Goal: Task Accomplishment & Management: Use online tool/utility

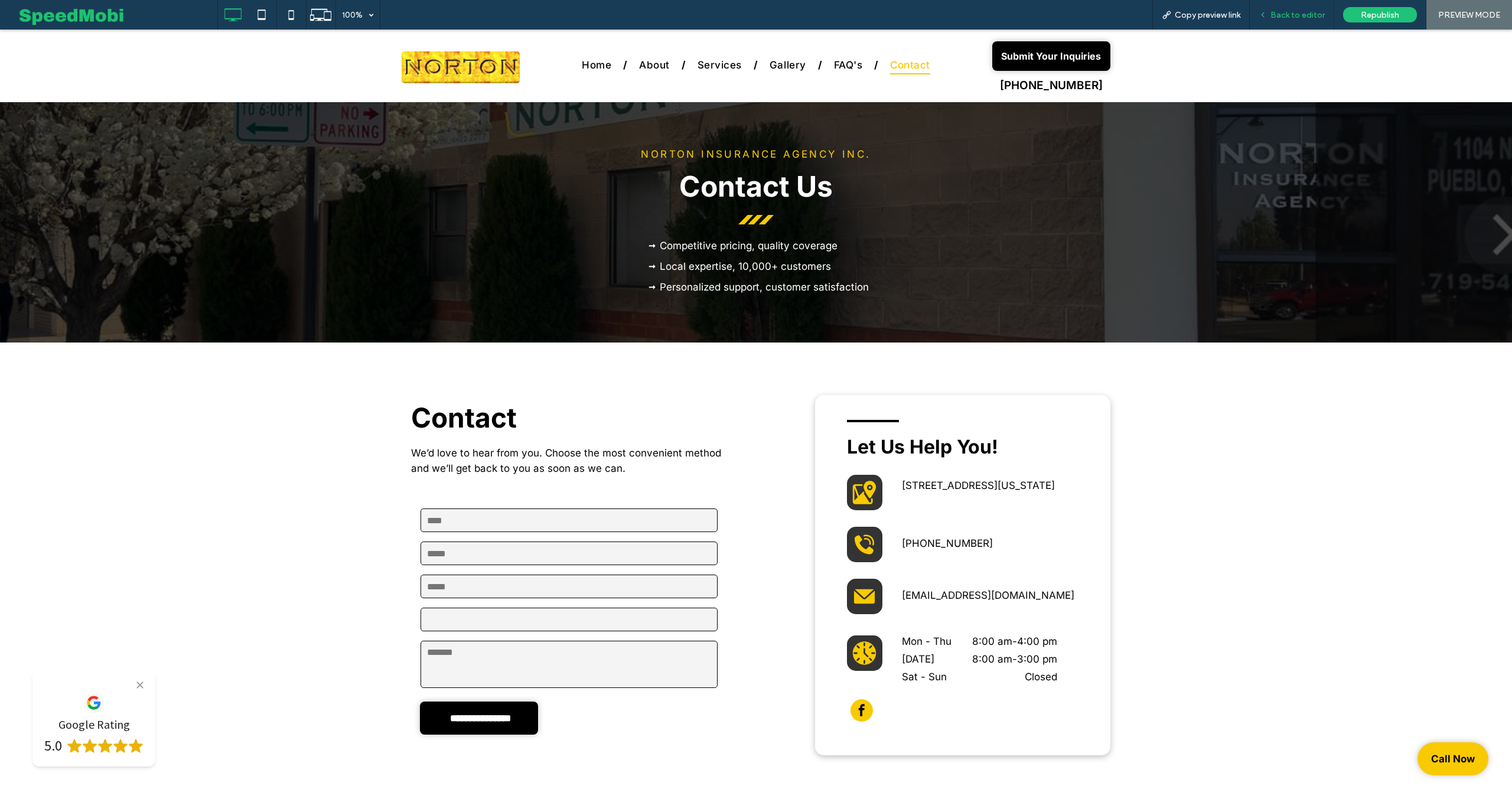
click at [1299, 24] on div "Back to editor" at bounding box center [1292, 15] width 84 height 30
click at [1297, 18] on span "Back to editor" at bounding box center [1297, 14] width 55 height 10
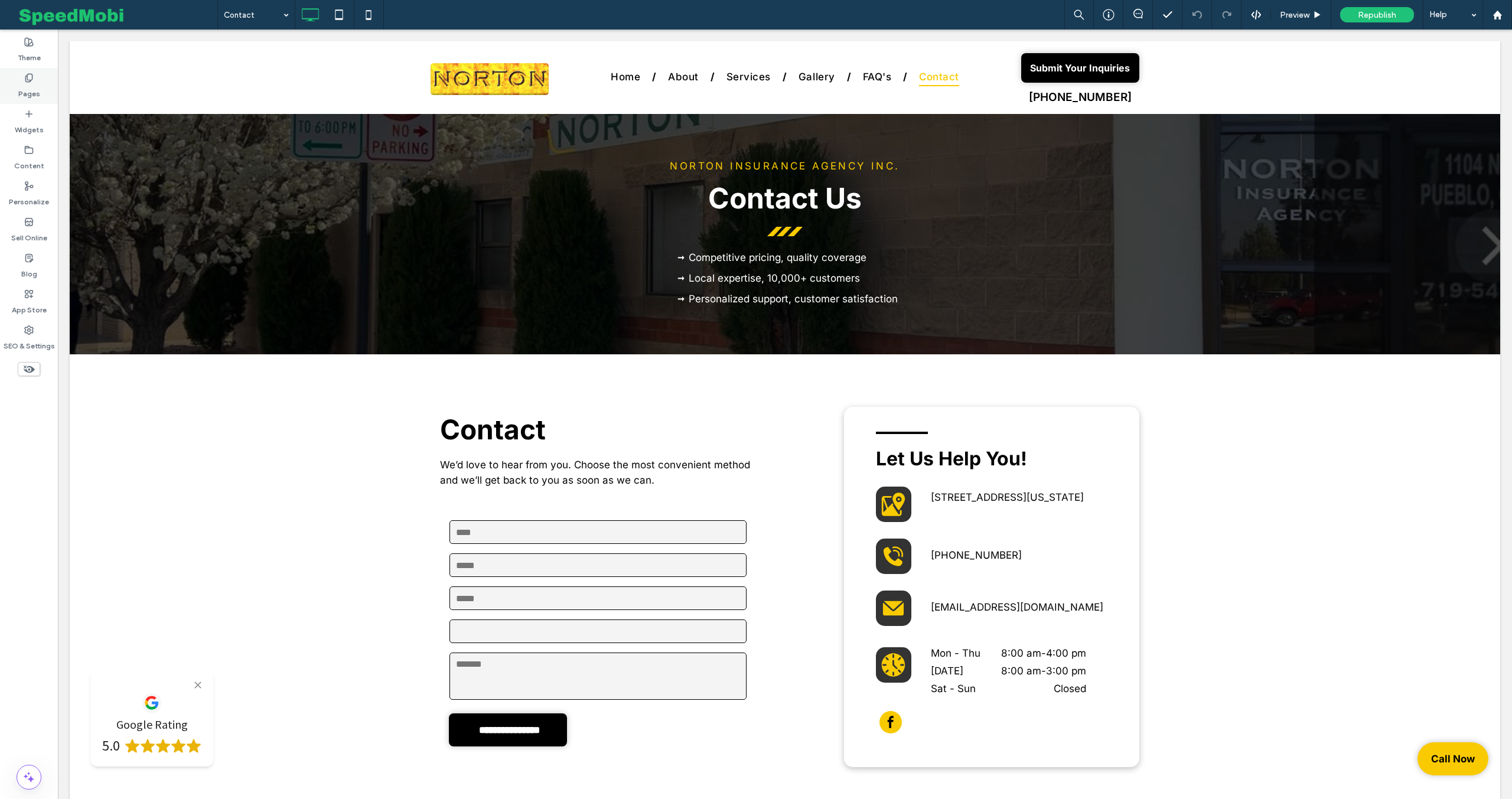
click at [9, 85] on div "Pages" at bounding box center [29, 85] width 58 height 36
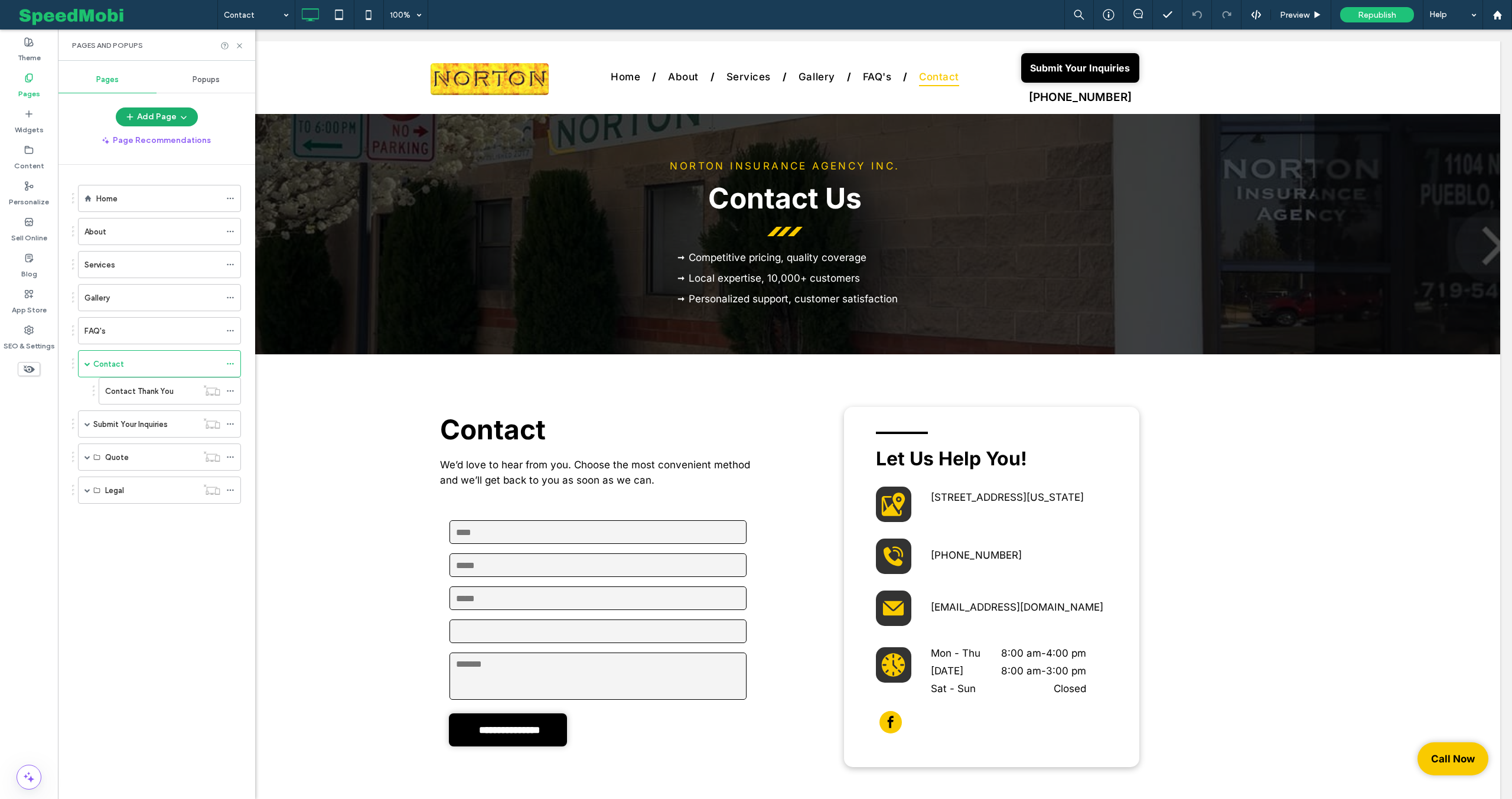
click at [167, 118] on button "Add Page" at bounding box center [157, 116] width 82 height 18
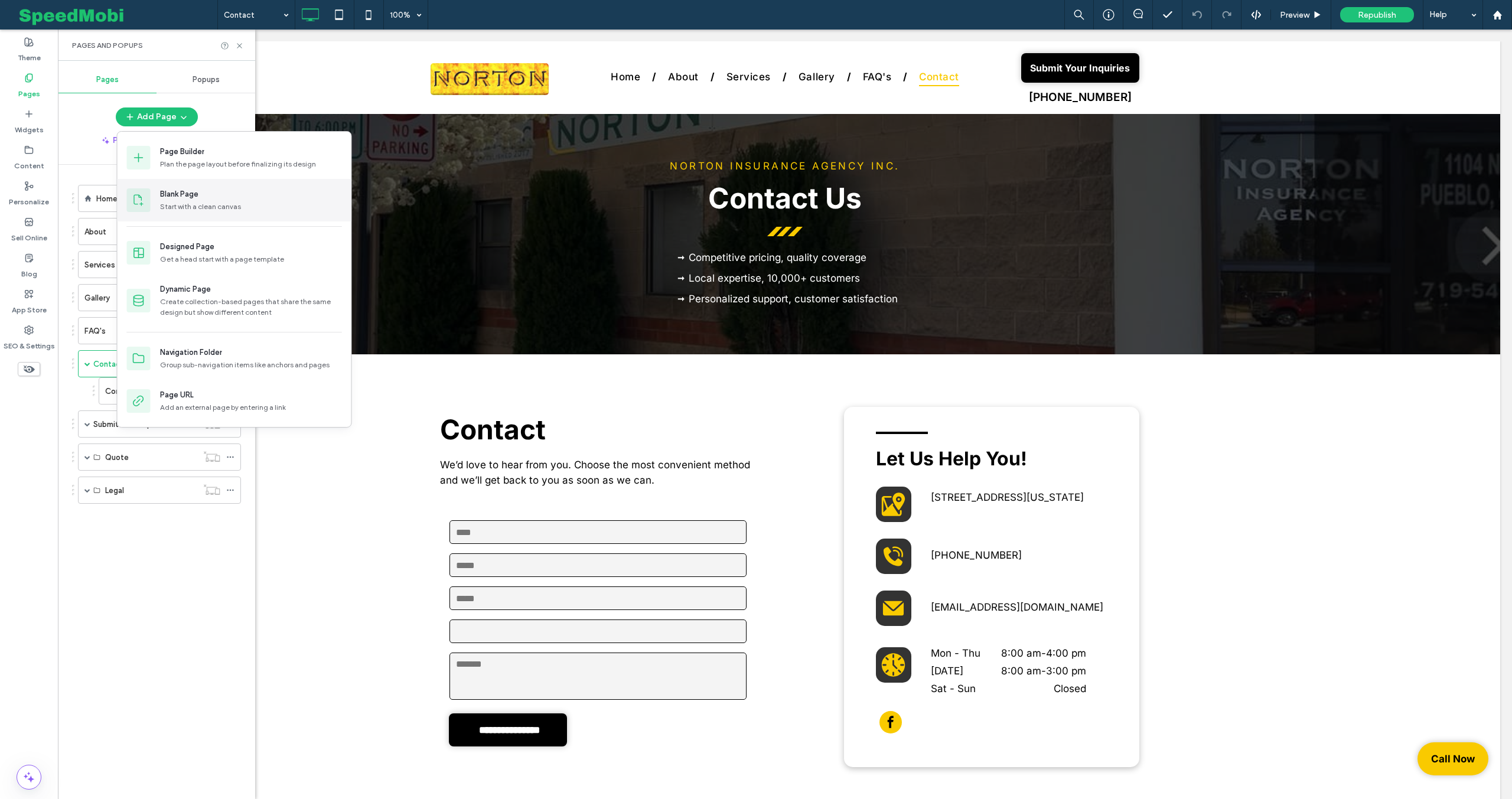
click at [197, 197] on div "Blank Page" at bounding box center [180, 194] width 39 height 11
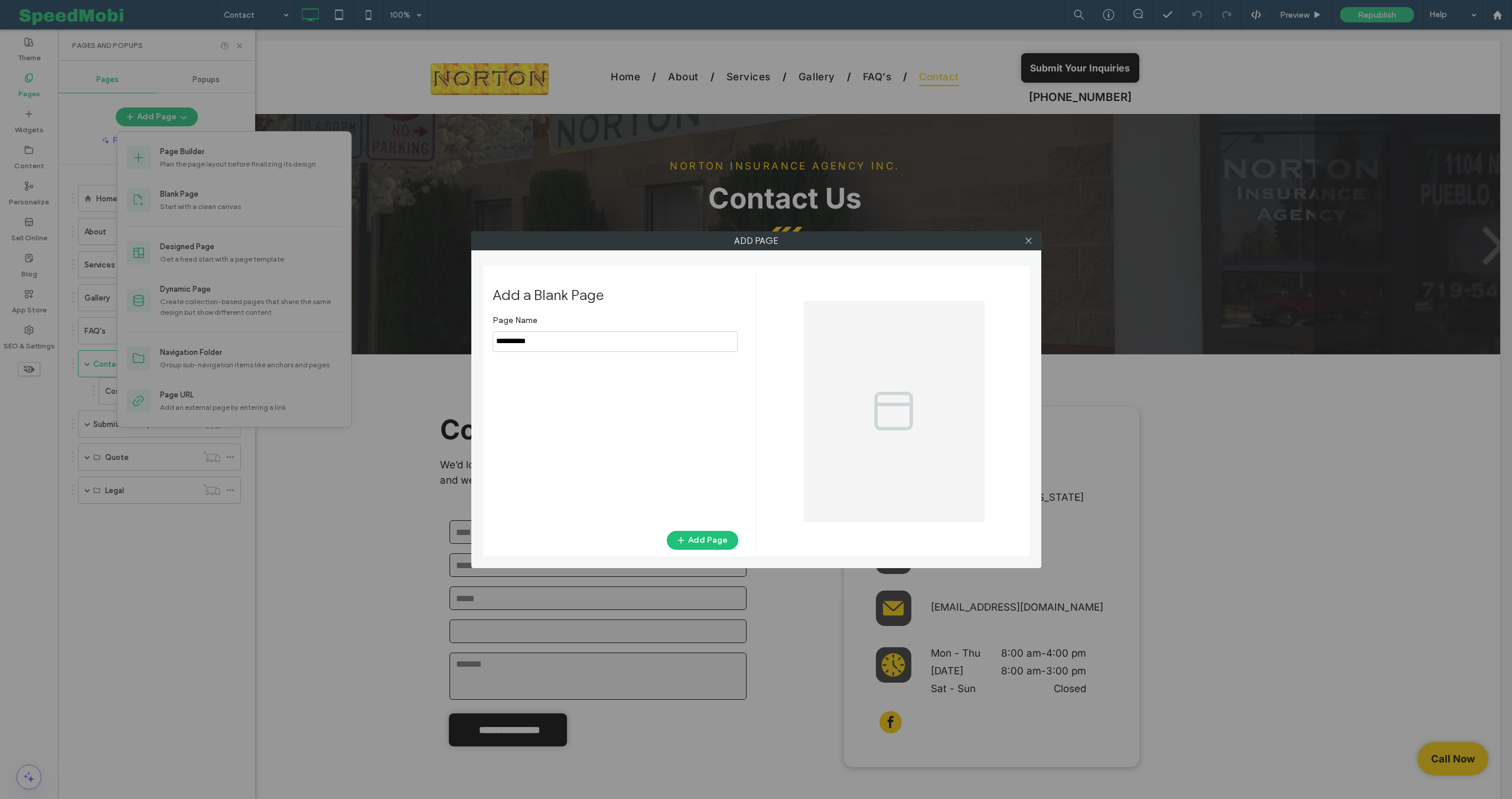
click at [518, 347] on input "notEmpty" at bounding box center [615, 341] width 245 height 20
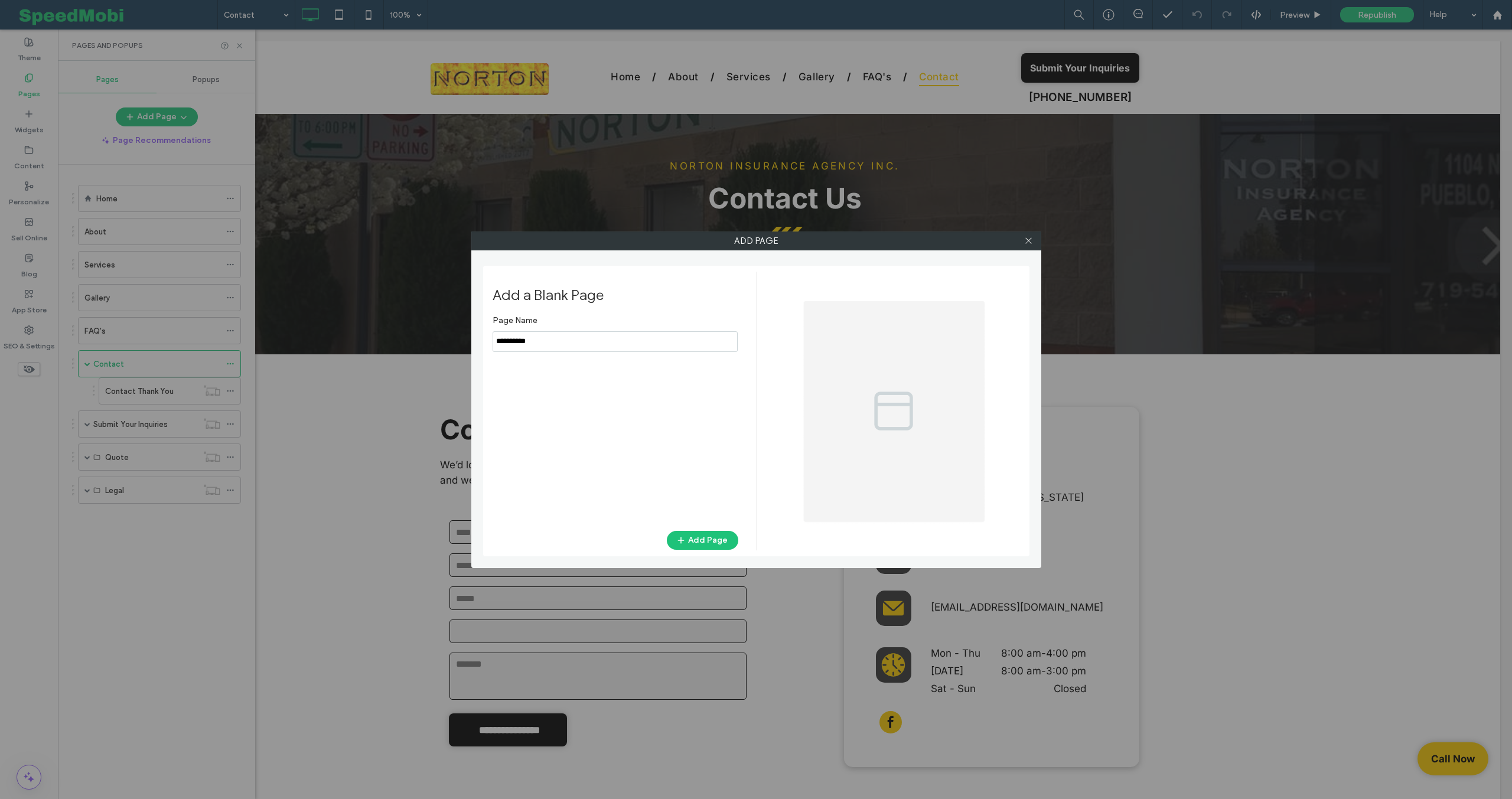
click at [518, 347] on input "notEmpty" at bounding box center [615, 341] width 245 height 20
click at [519, 347] on input "notEmpty" at bounding box center [615, 341] width 245 height 20
type input "****"
click at [701, 544] on button "Add Page" at bounding box center [702, 539] width 71 height 18
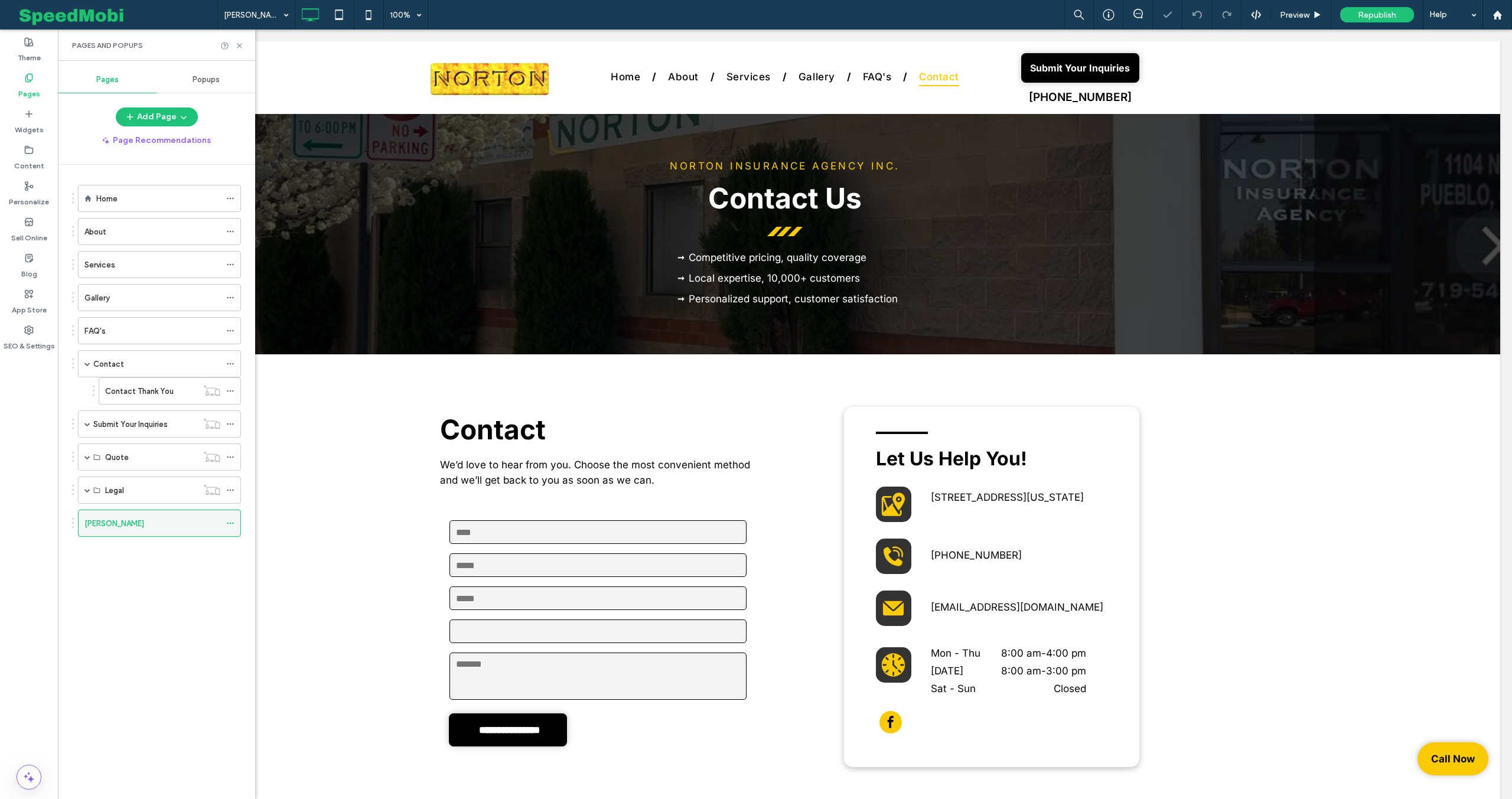
click at [234, 525] on div at bounding box center [233, 523] width 14 height 18
click at [232, 524] on use at bounding box center [230, 524] width 6 height 2
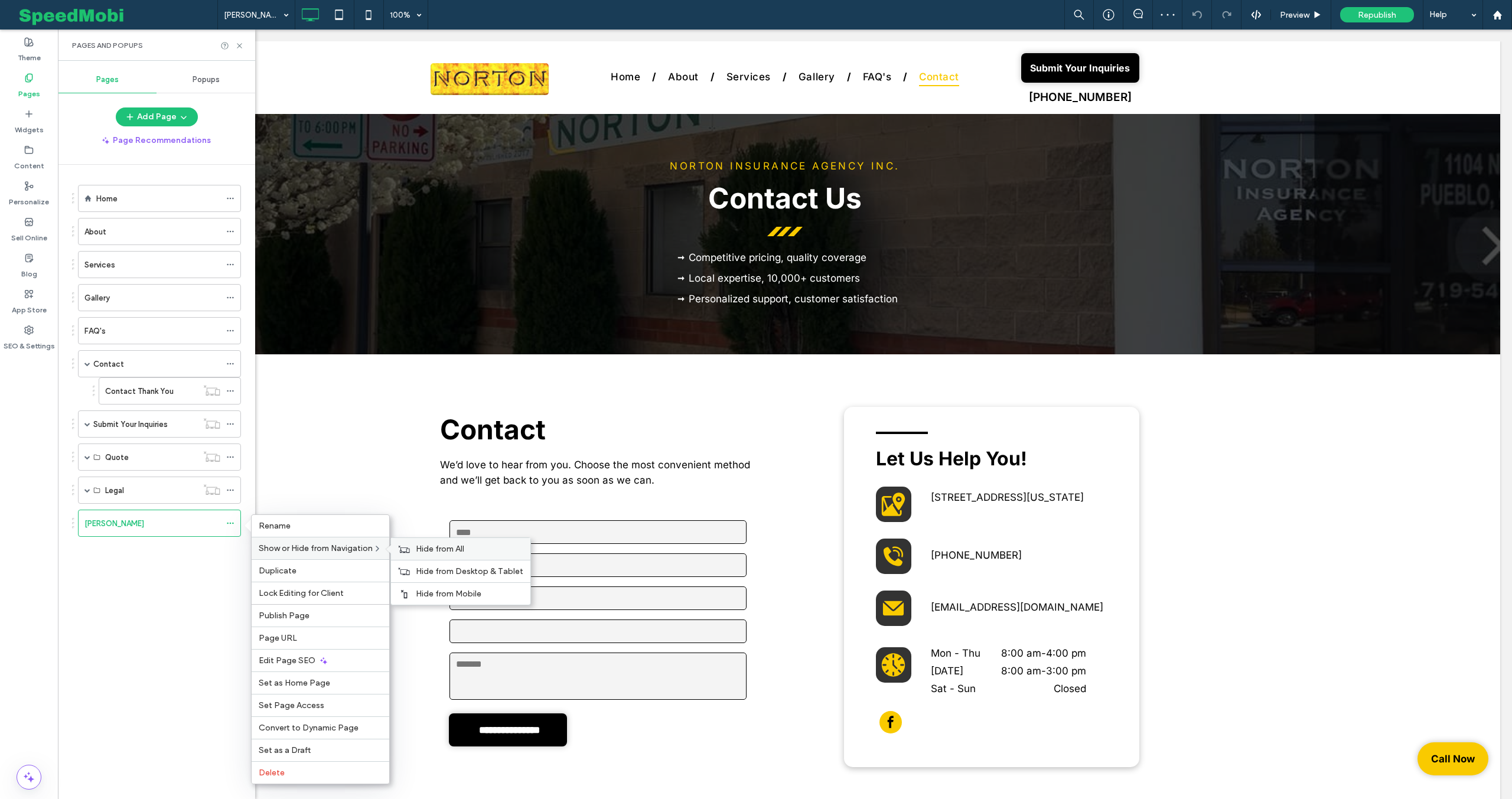
click at [419, 548] on span "Hide from All" at bounding box center [439, 548] width 48 height 10
click at [292, 641] on span "Page URL" at bounding box center [278, 637] width 39 height 10
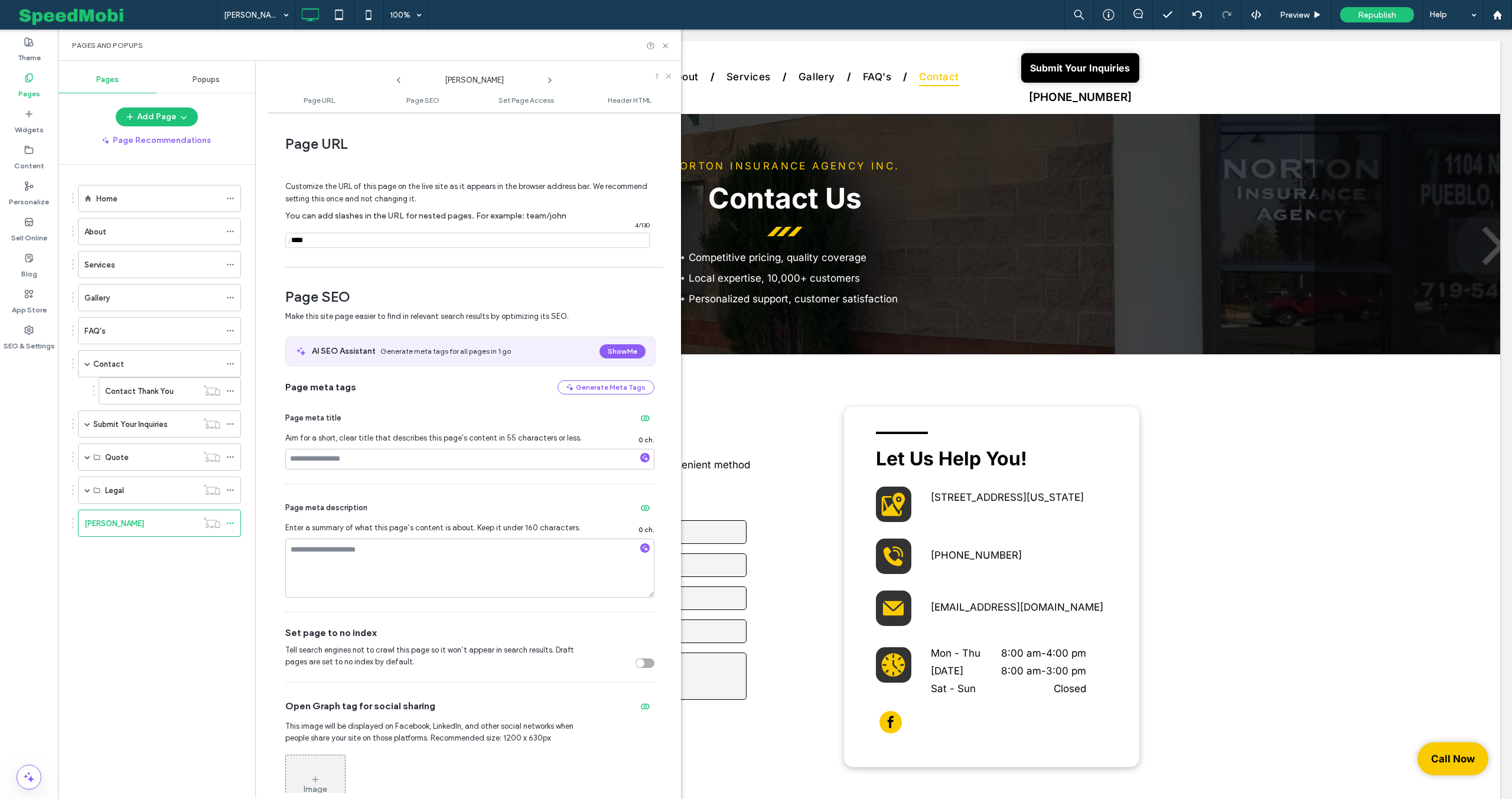
click at [636, 667] on div "toggle" at bounding box center [640, 663] width 8 height 8
click at [666, 46] on icon at bounding box center [665, 46] width 9 height 9
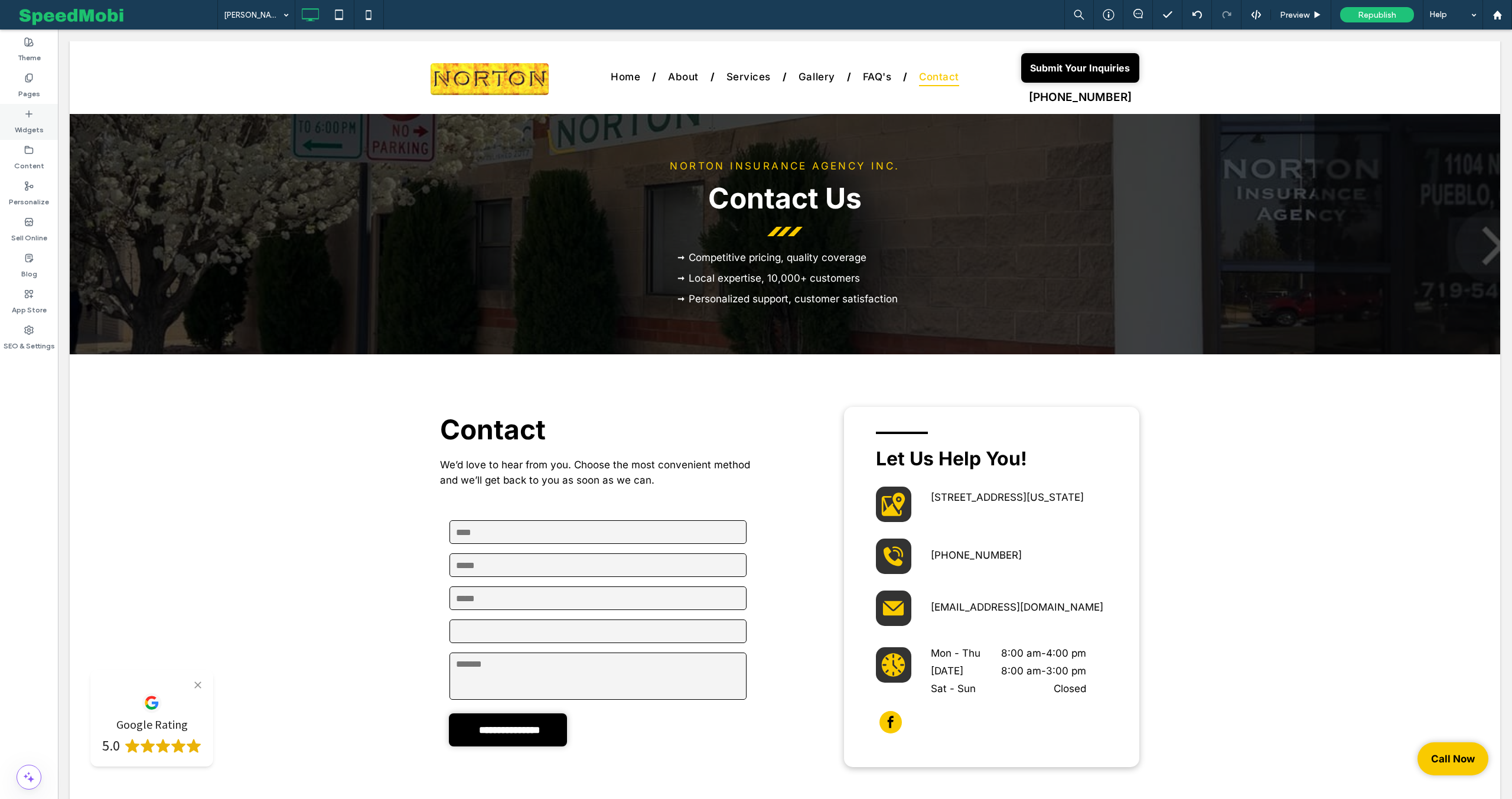
click at [26, 121] on label "Widgets" at bounding box center [29, 127] width 29 height 17
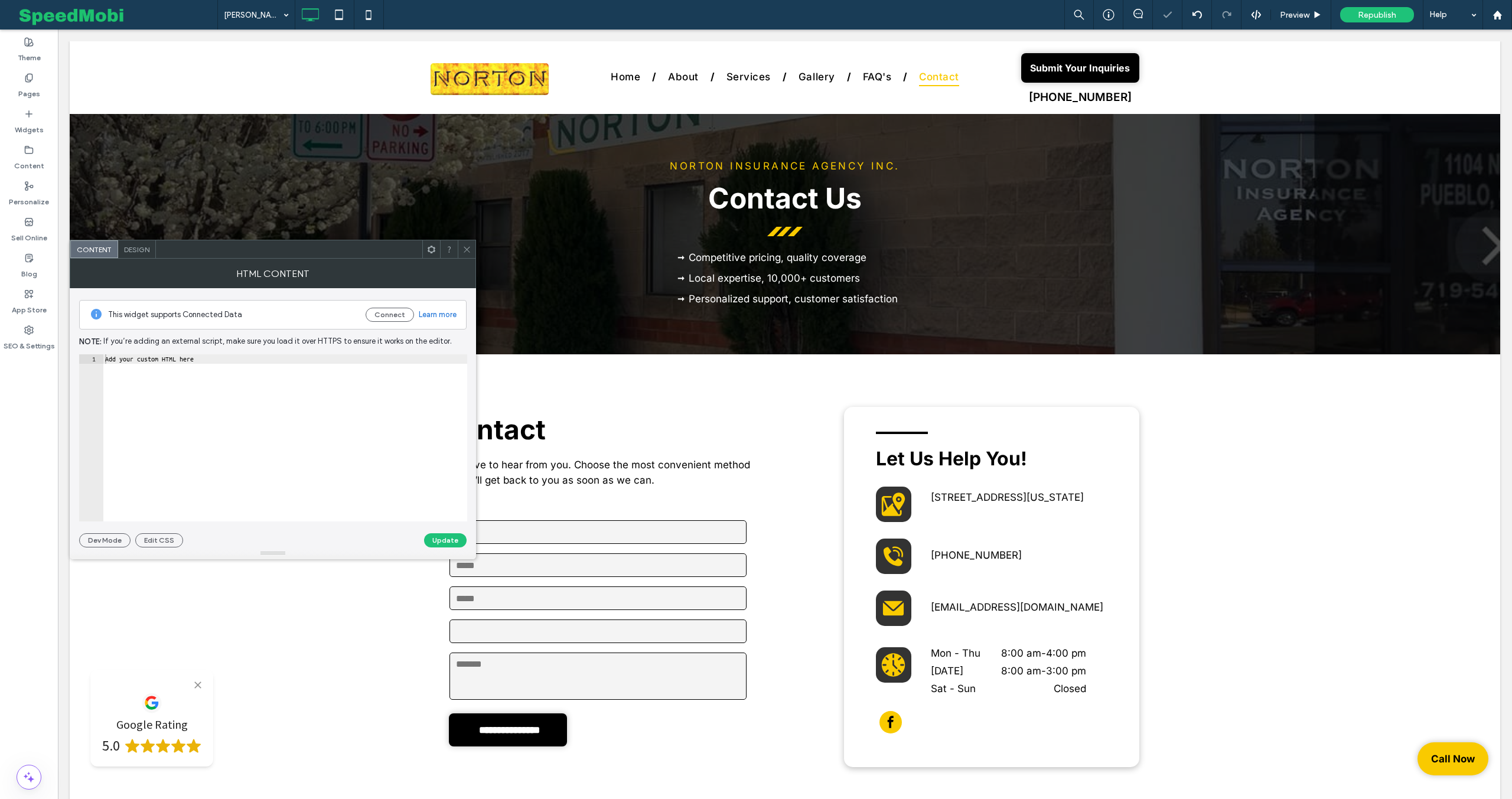
drag, startPoint x: 462, startPoint y: 249, endPoint x: 456, endPoint y: 244, distance: 7.8
click at [462, 249] on div at bounding box center [466, 249] width 18 height 18
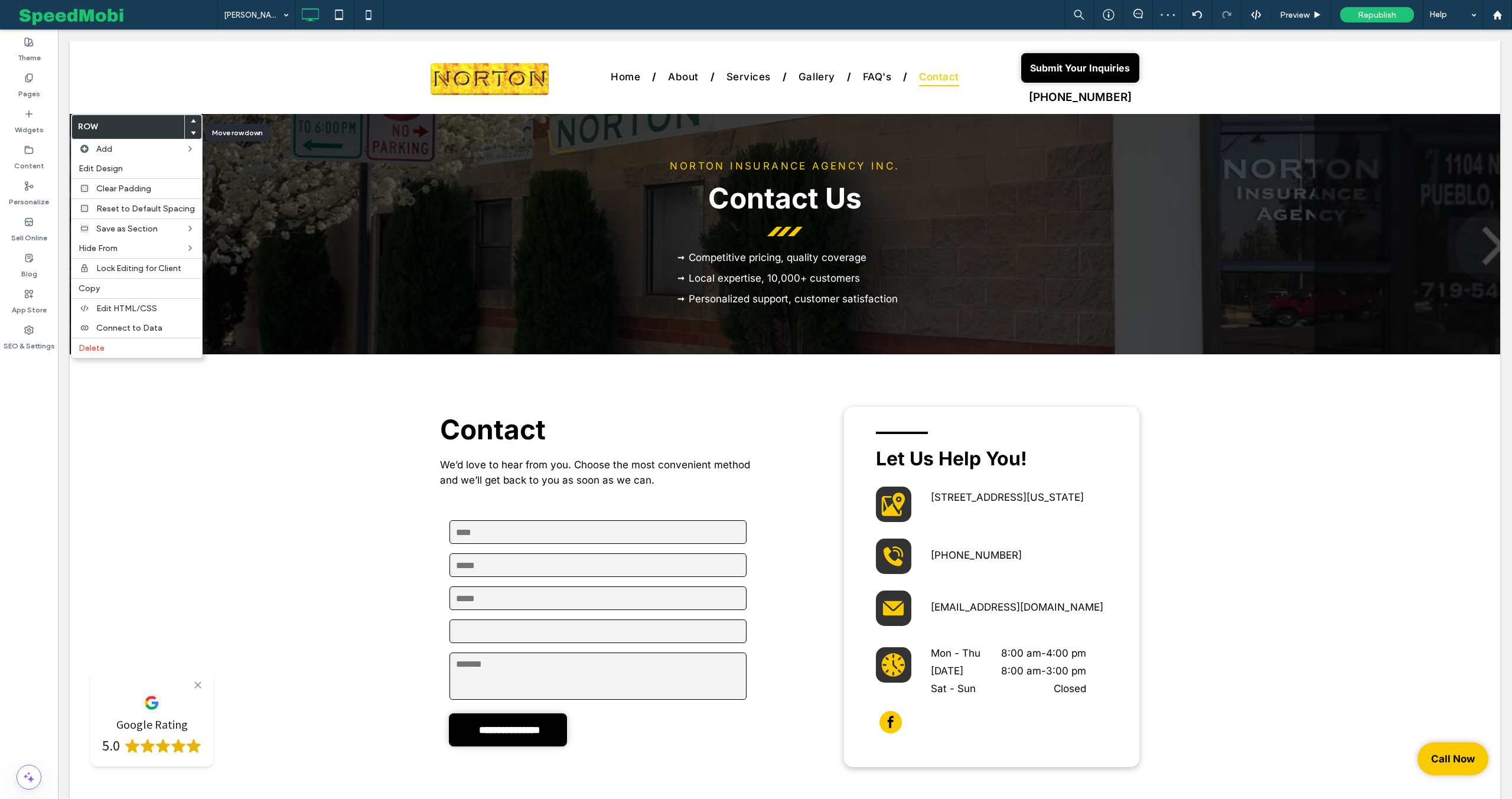
click at [191, 133] on use at bounding box center [194, 133] width 5 height 4
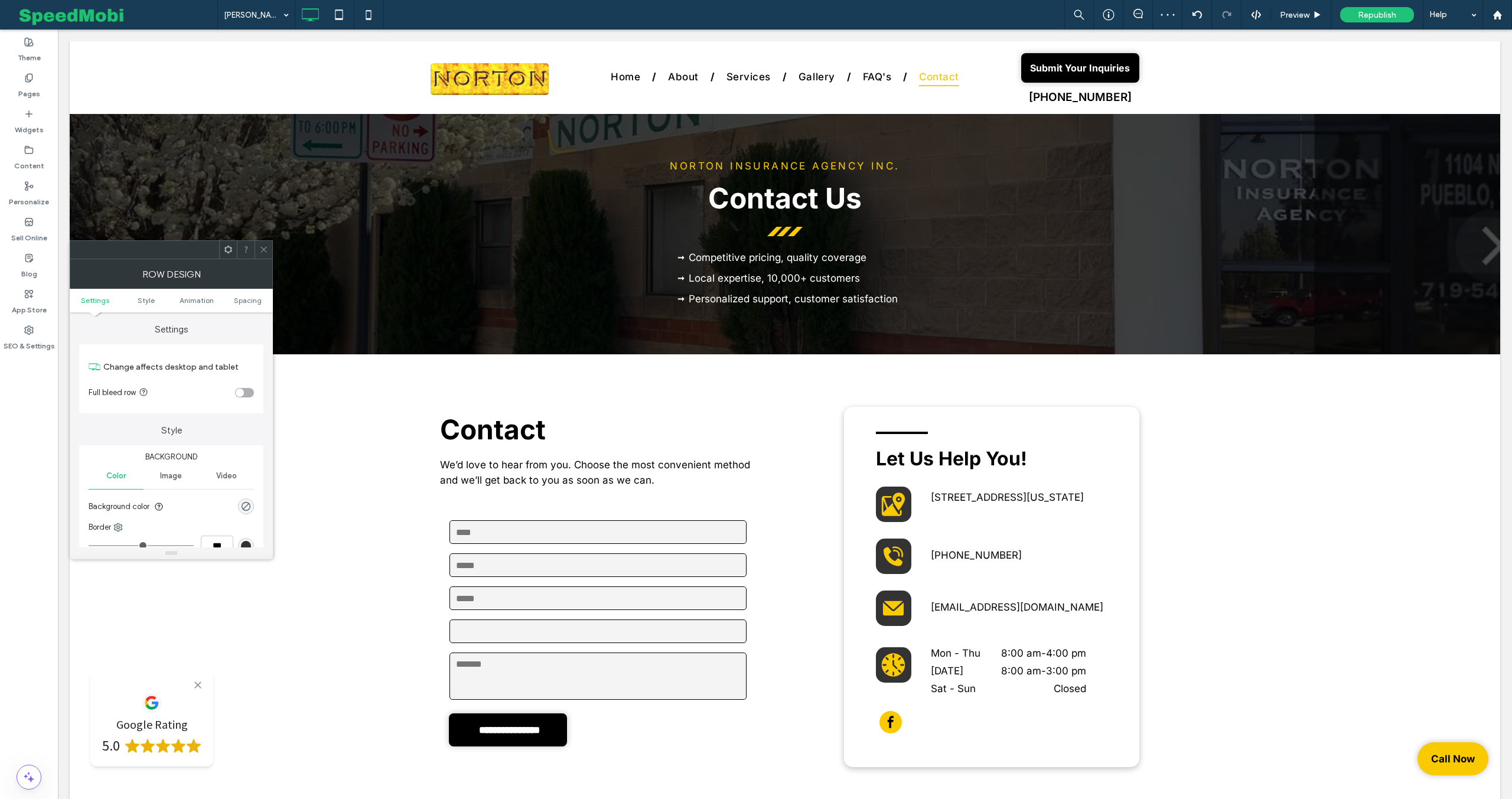
click at [261, 249] on icon at bounding box center [264, 249] width 9 height 9
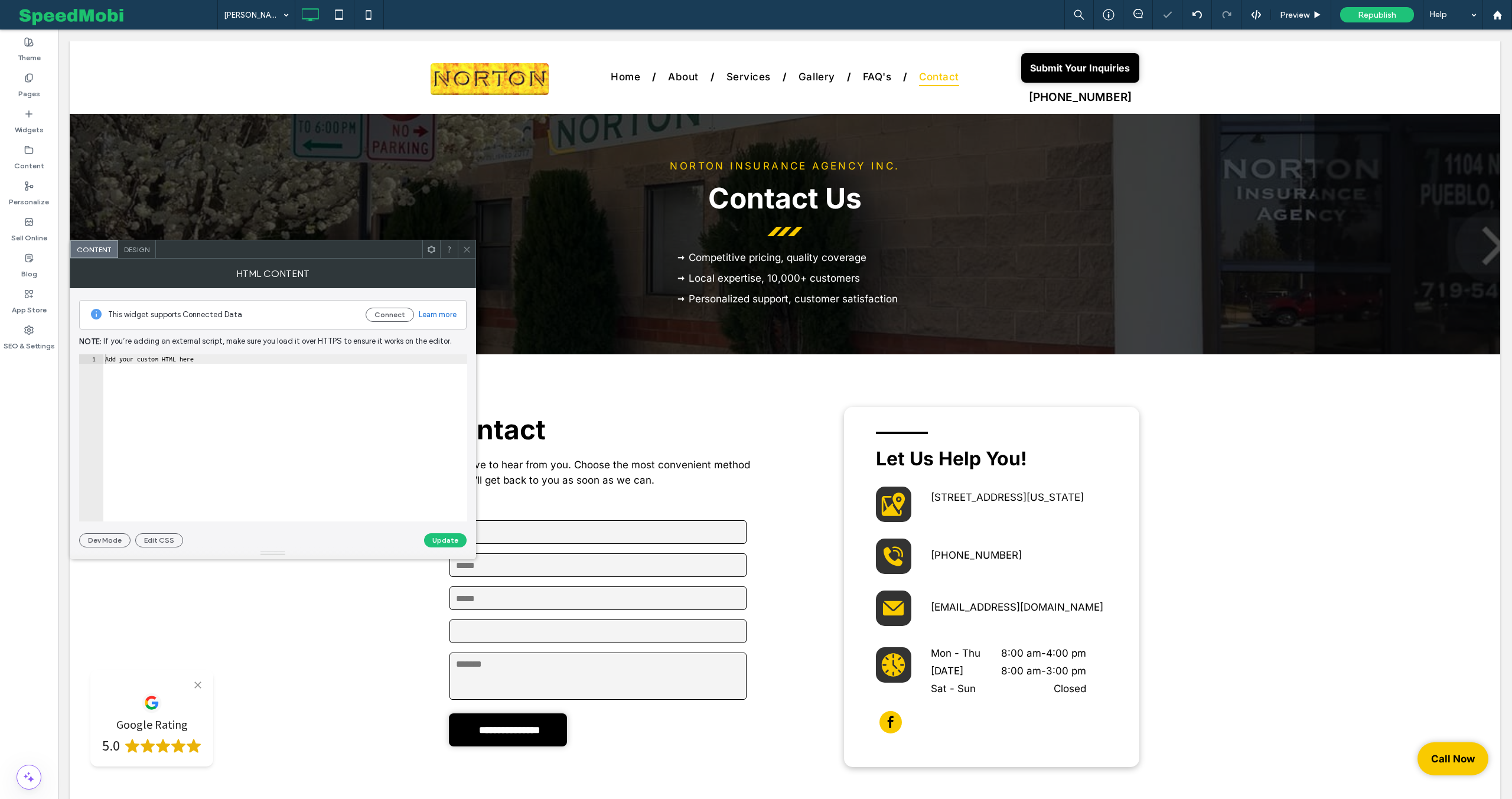
click at [223, 368] on div "Add your custom HTML here" at bounding box center [285, 447] width 364 height 186
paste textarea "**********"
type textarea "**********"
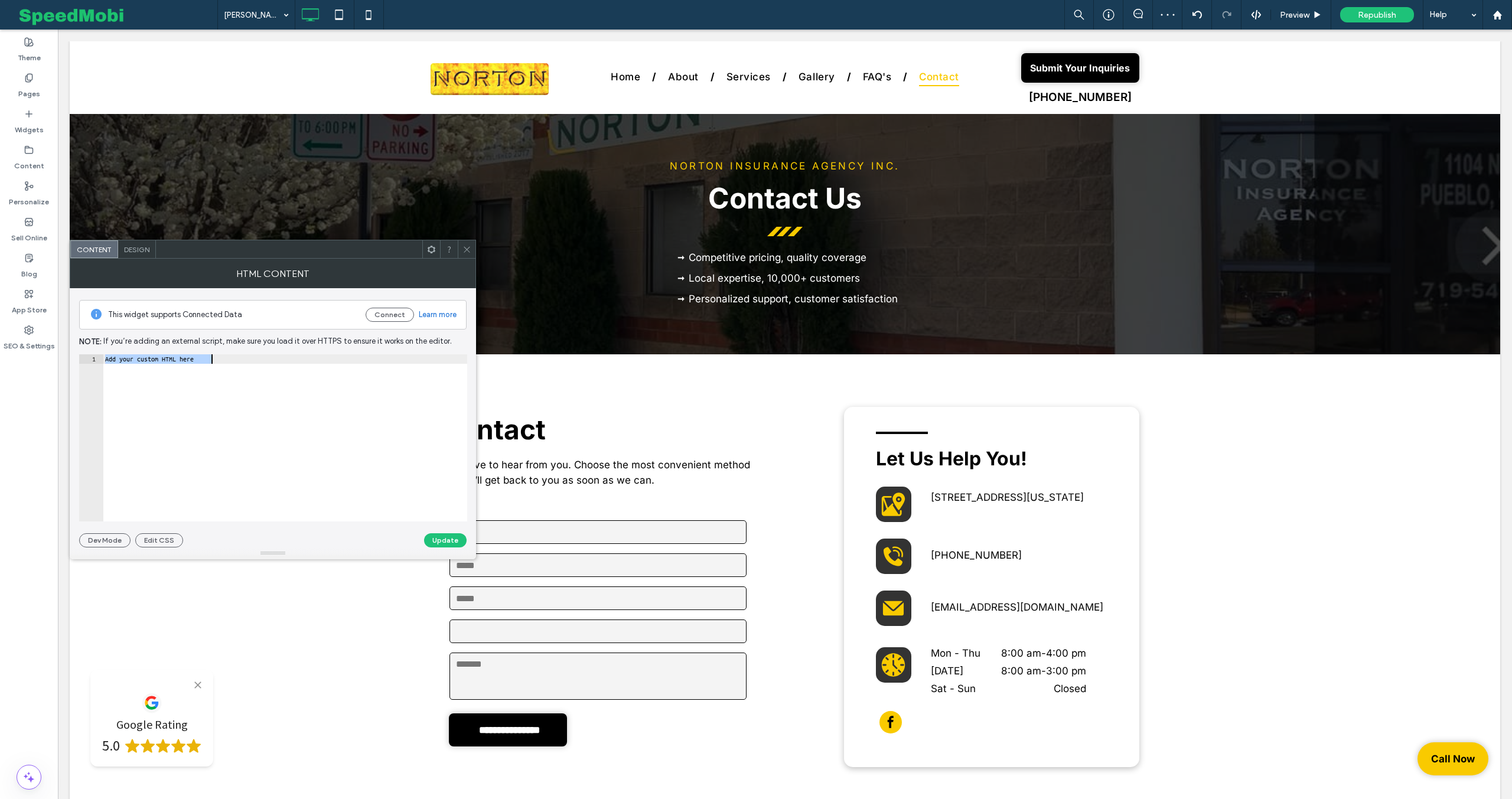
scroll to position [0, 861]
click at [444, 546] on button "Update" at bounding box center [445, 540] width 42 height 14
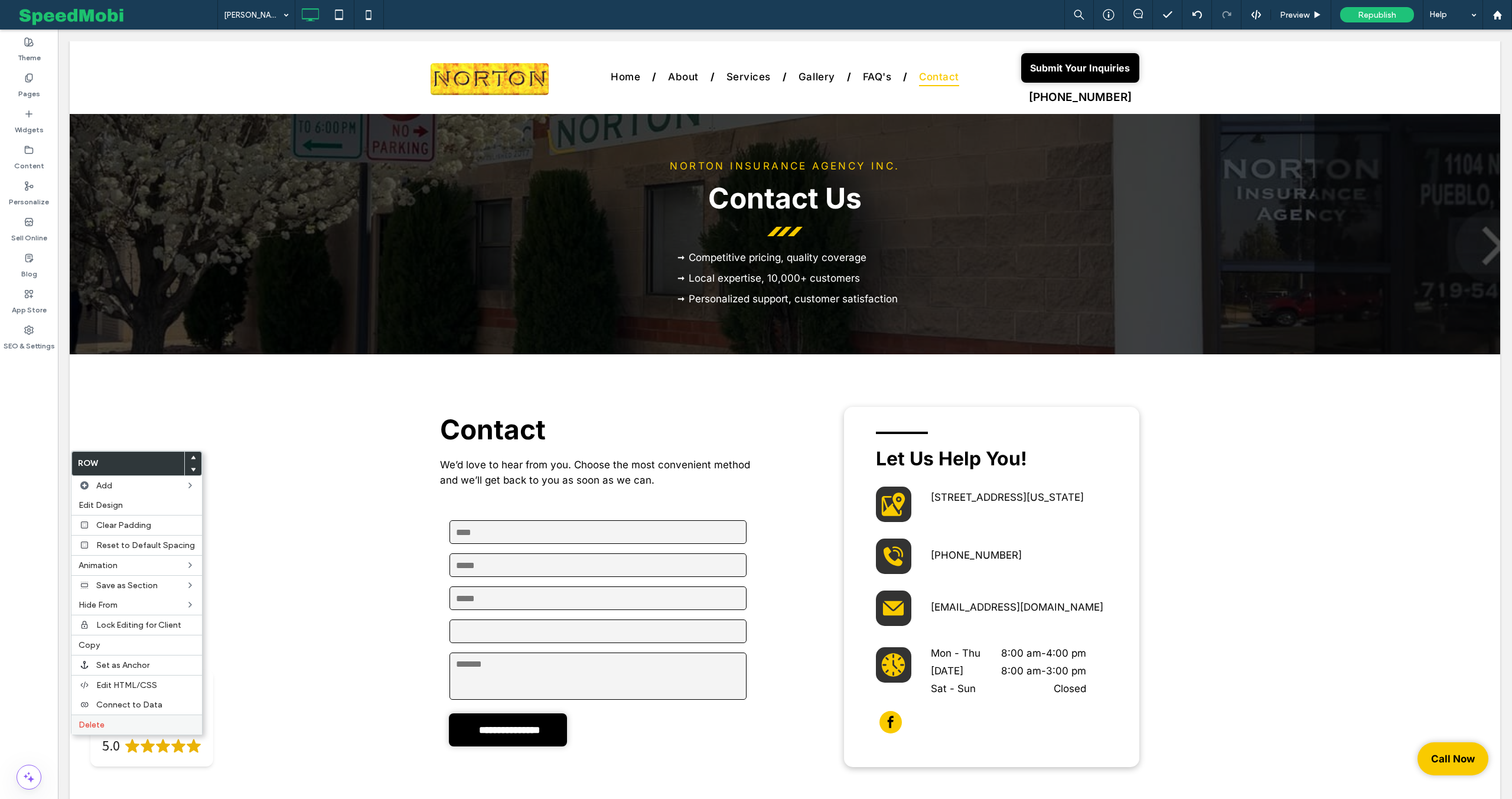
drag, startPoint x: 95, startPoint y: 721, endPoint x: 101, endPoint y: 715, distance: 8.5
click at [95, 721] on span "Delete" at bounding box center [92, 724] width 26 height 10
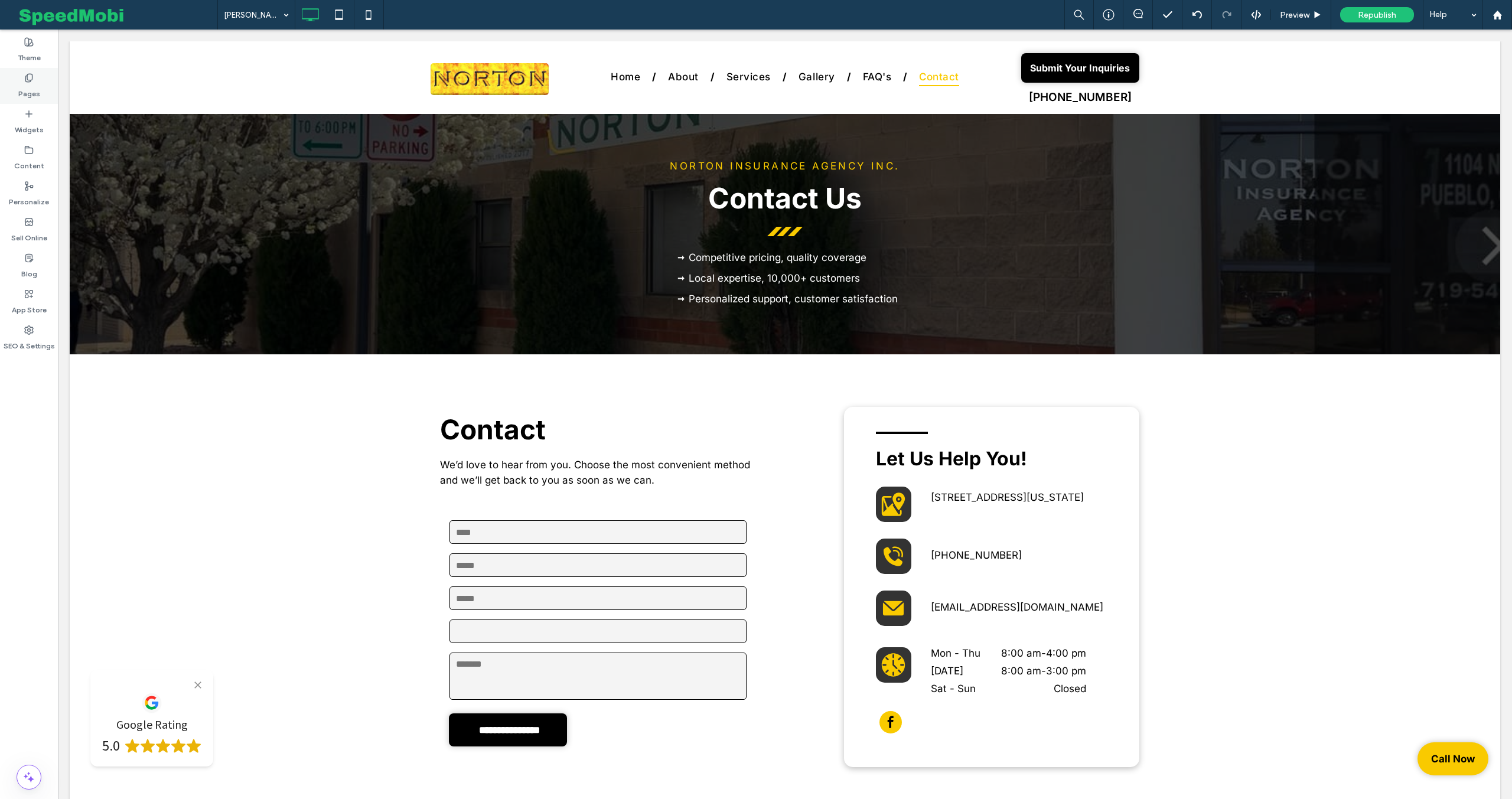
click at [22, 76] on div "Pages" at bounding box center [29, 85] width 58 height 36
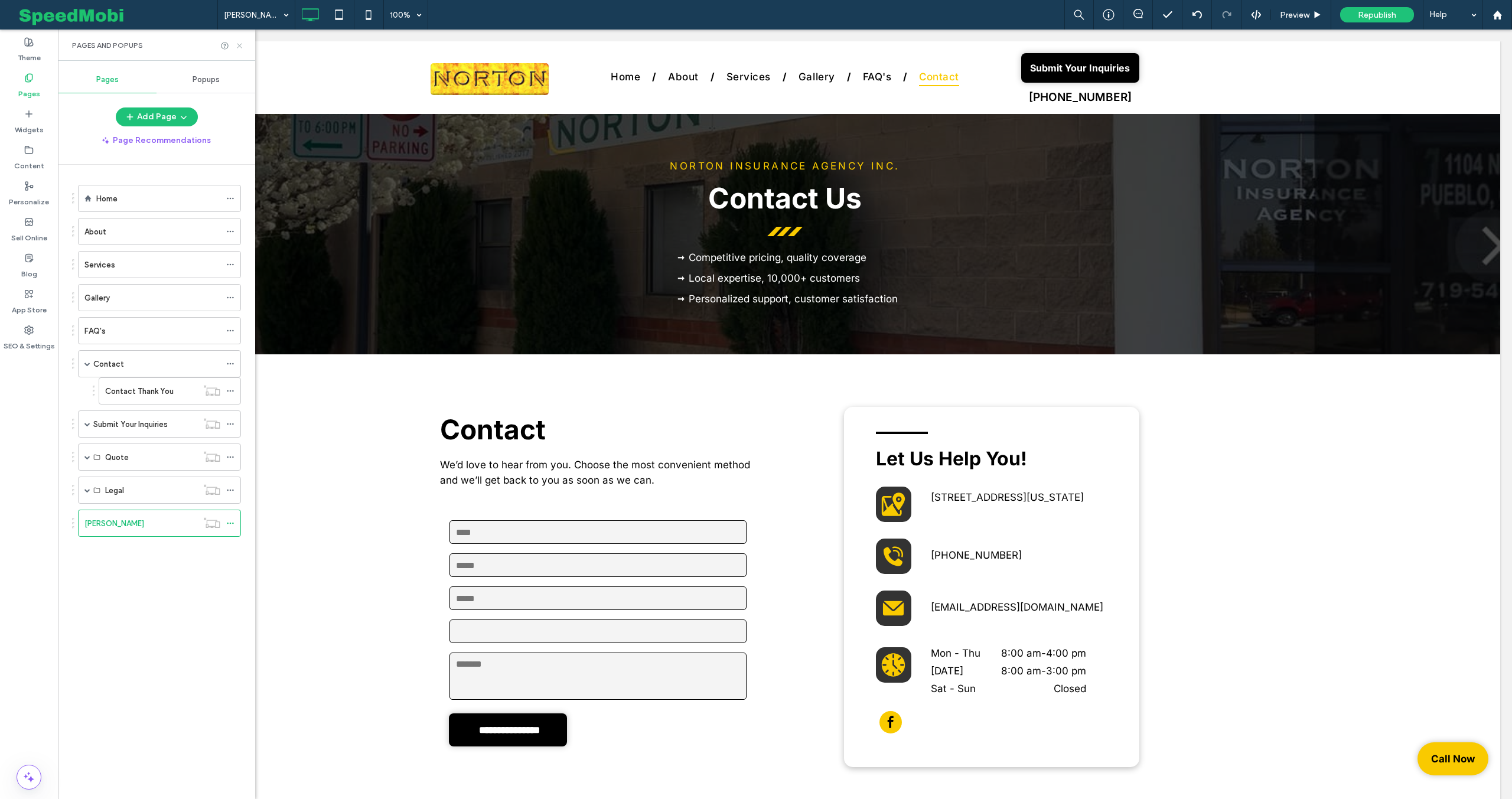
click at [239, 44] on icon at bounding box center [239, 46] width 9 height 9
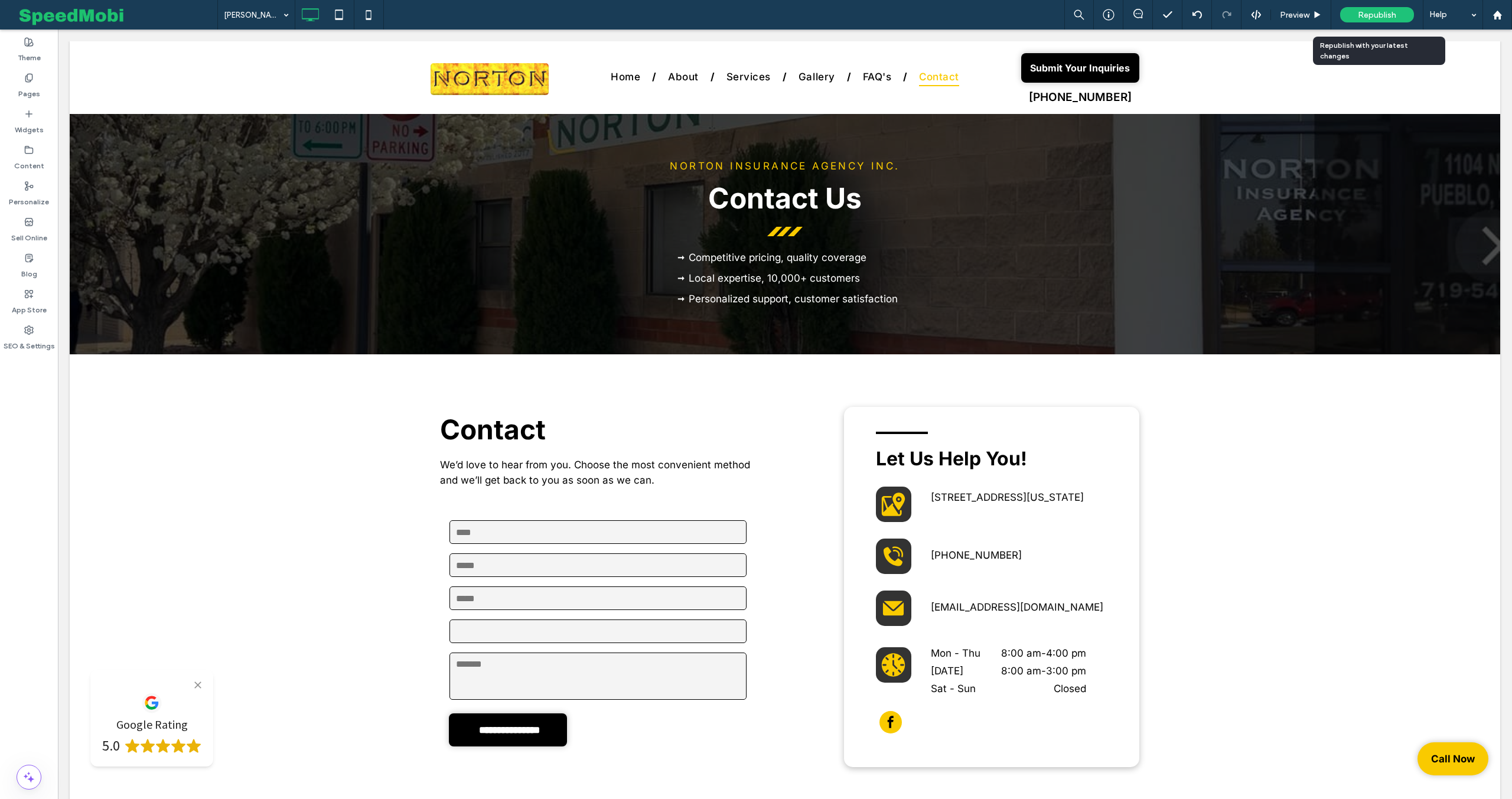
click at [1369, 10] on span "Republish" at bounding box center [1377, 14] width 39 height 10
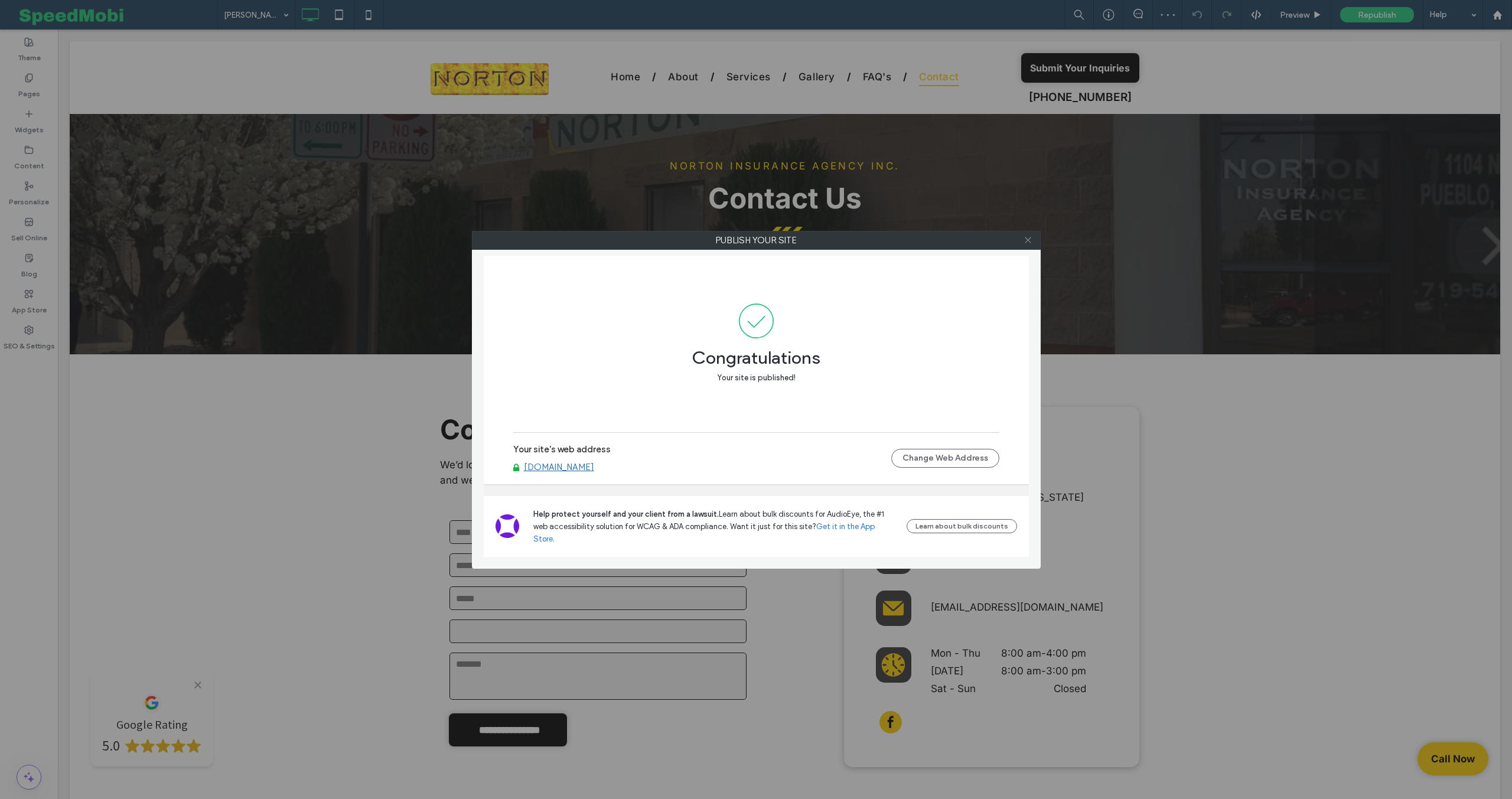
click at [1026, 238] on use at bounding box center [1027, 240] width 6 height 6
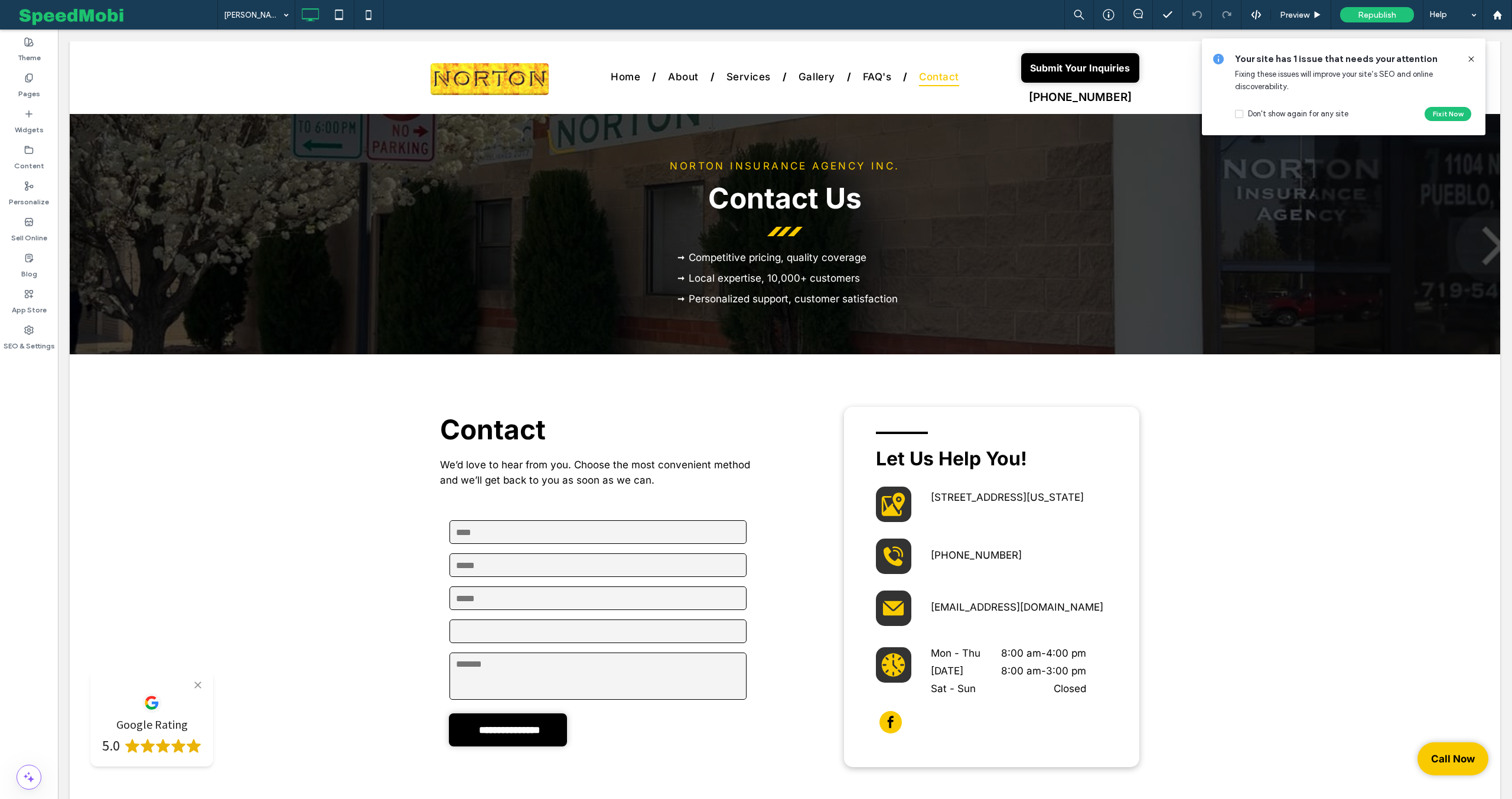
click at [1472, 56] on use at bounding box center [1471, 59] width 5 height 5
